Goal: Information Seeking & Learning: Learn about a topic

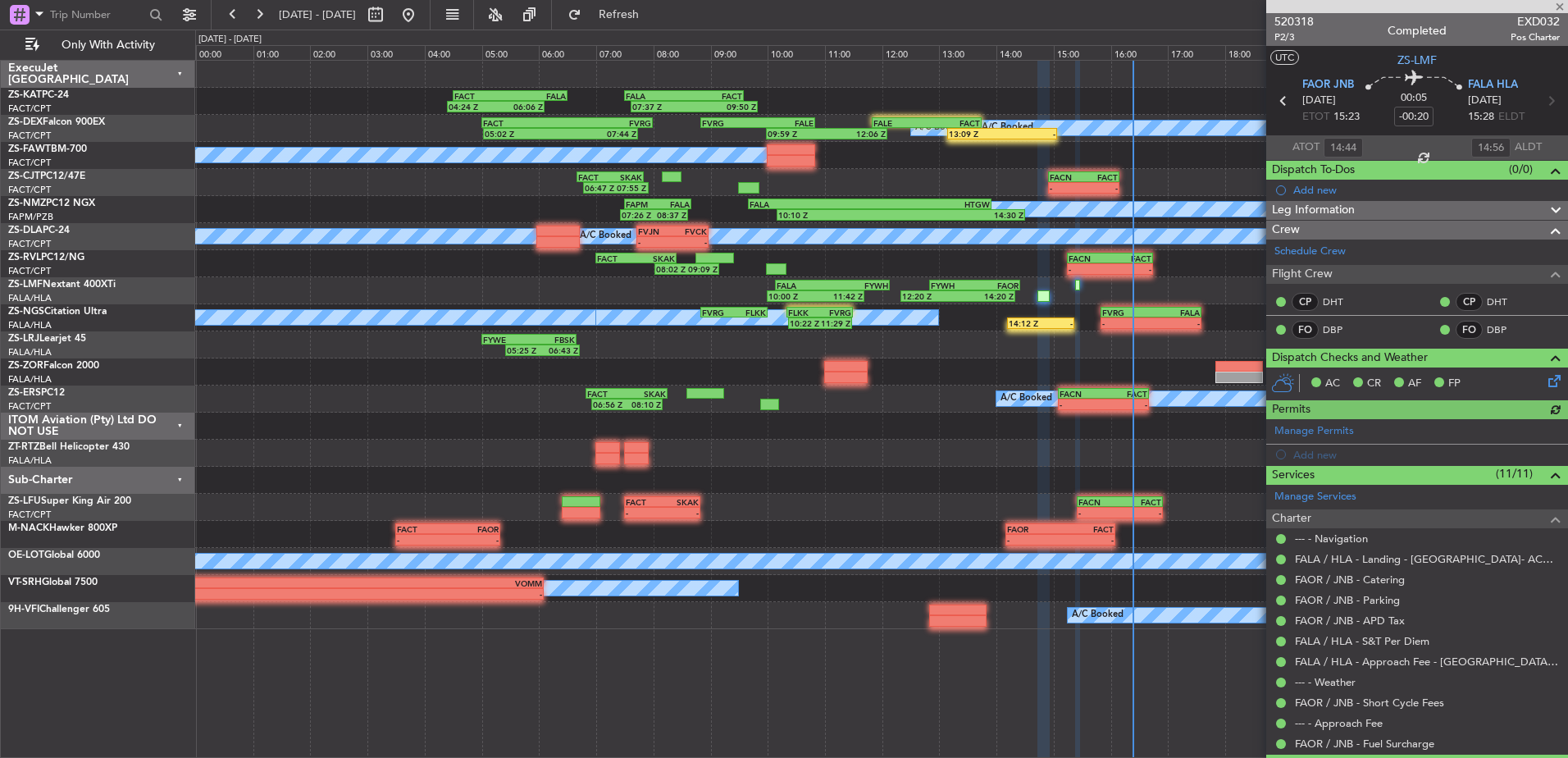
click at [1562, 7] on div at bounding box center [1418, 6] width 302 height 13
click at [1563, 5] on span at bounding box center [1559, 7] width 16 height 15
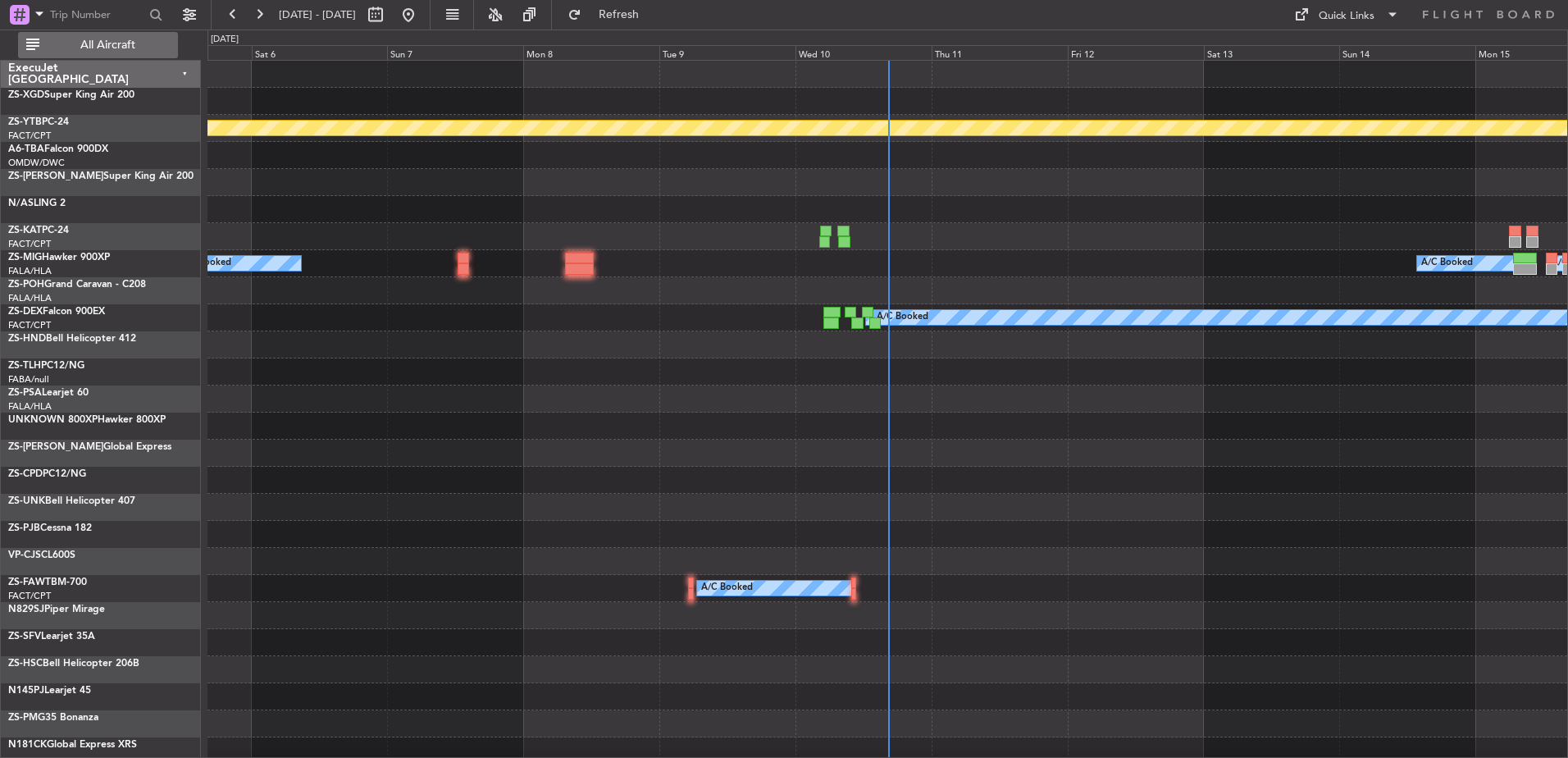
click at [123, 48] on span "All Aircraft" at bounding box center [108, 44] width 131 height 11
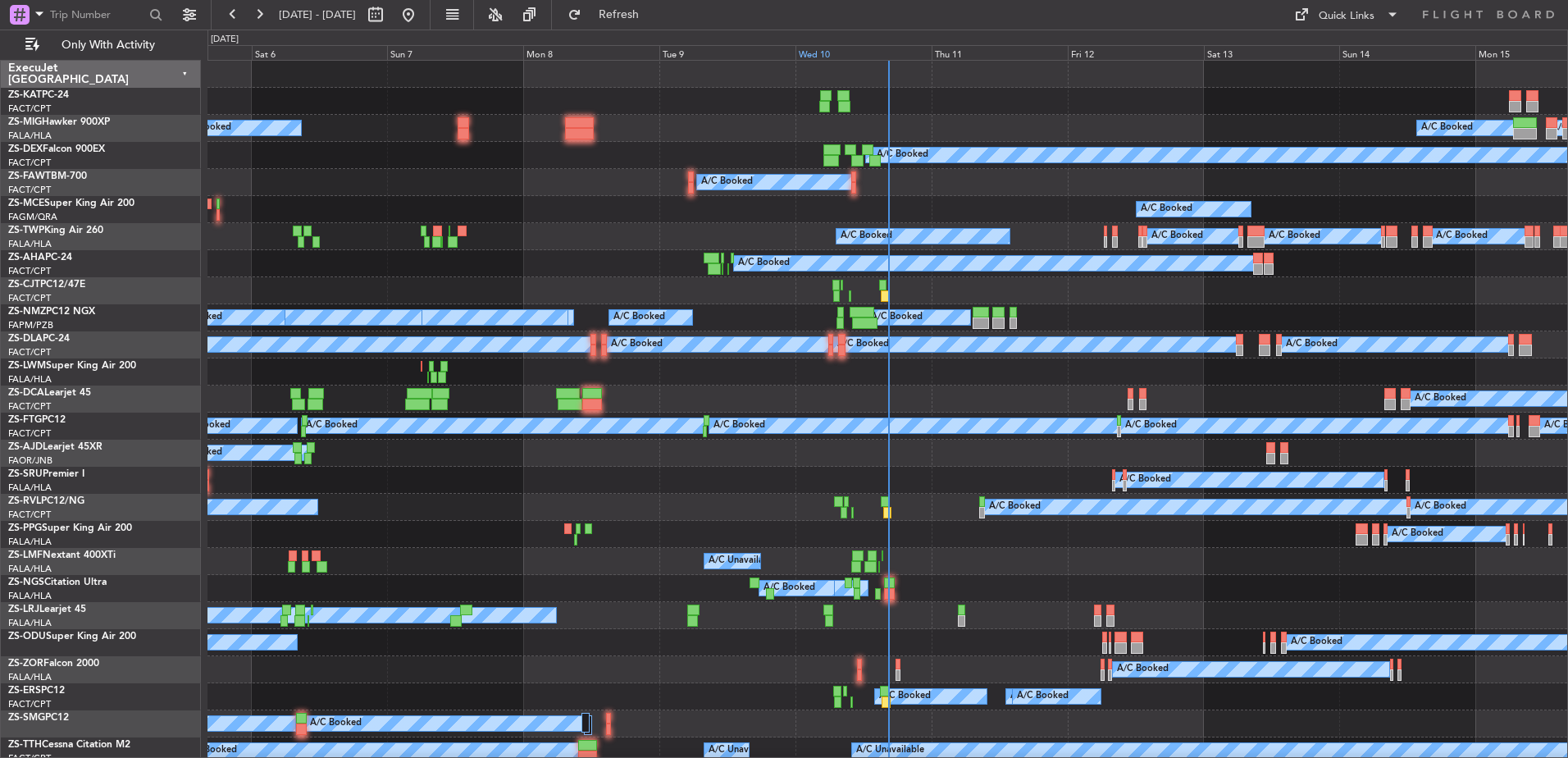
click at [827, 58] on div "Wed 10" at bounding box center [863, 52] width 136 height 15
